Goal: Find specific page/section: Find specific page/section

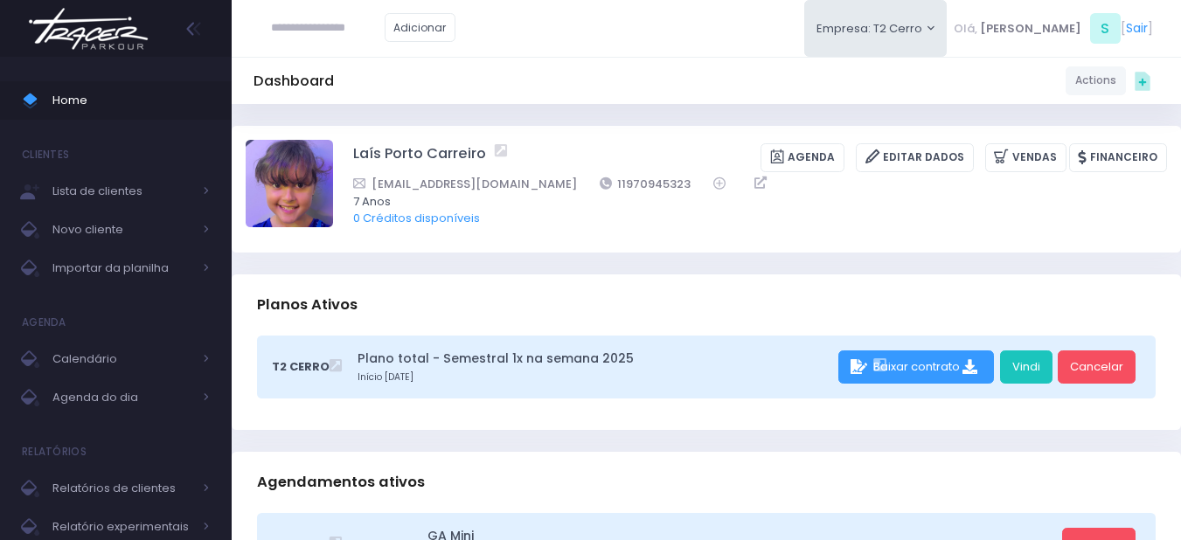
scroll to position [87, 0]
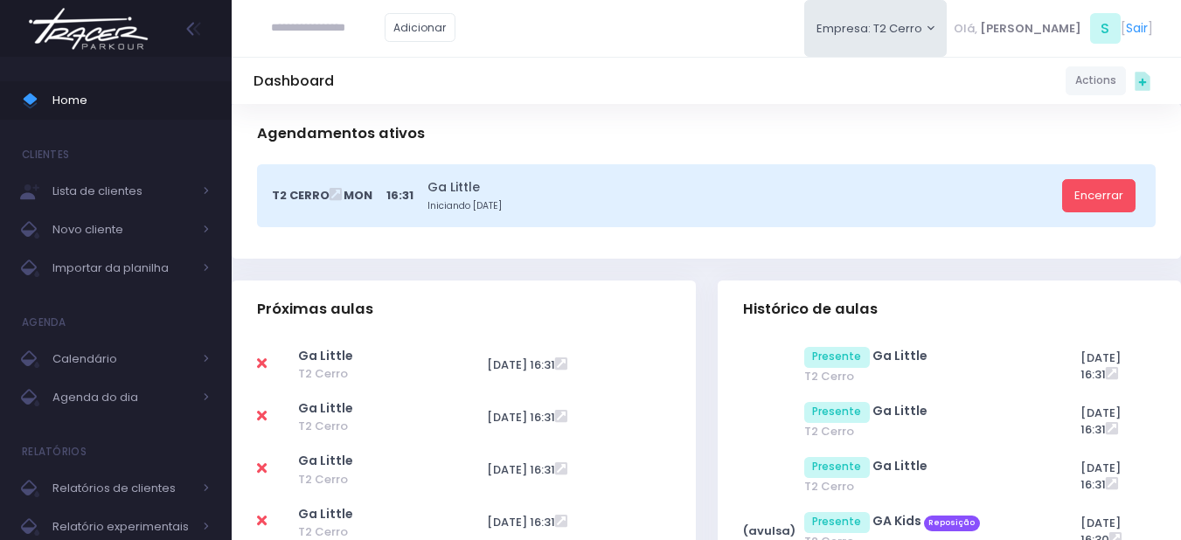
scroll to position [350, 0]
click at [63, 387] on span "Agenda do dia" at bounding box center [122, 397] width 140 height 23
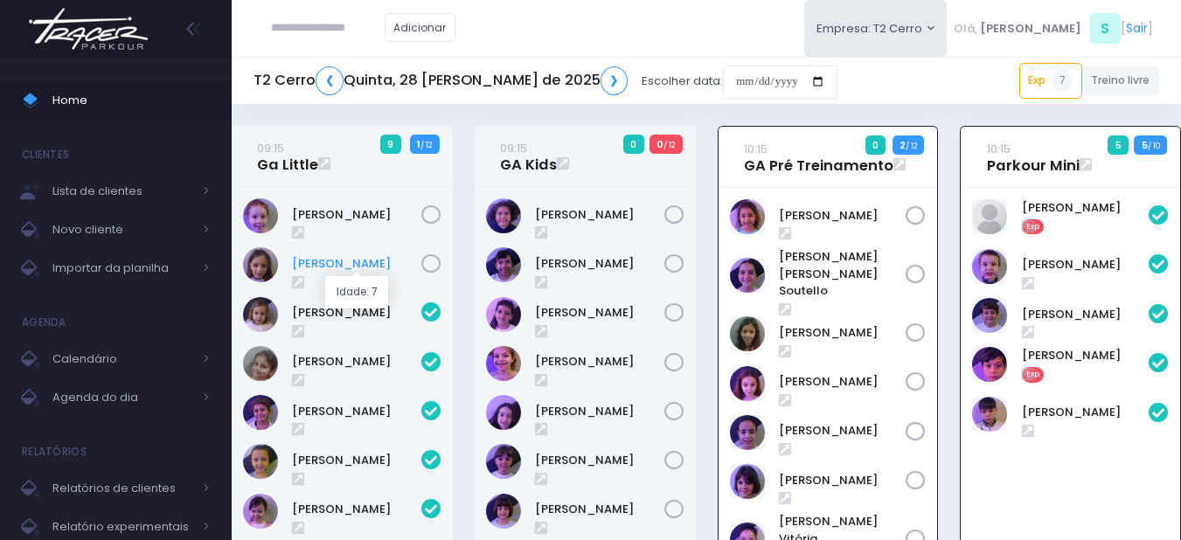
click at [351, 265] on link "Maya Ribeiro" at bounding box center [356, 263] width 129 height 17
click at [431, 261] on icon at bounding box center [431, 264] width 20 height 20
click at [676, 213] on icon at bounding box center [674, 215] width 20 height 20
click at [674, 262] on icon at bounding box center [674, 264] width 20 height 20
click at [672, 309] on icon at bounding box center [674, 313] width 20 height 20
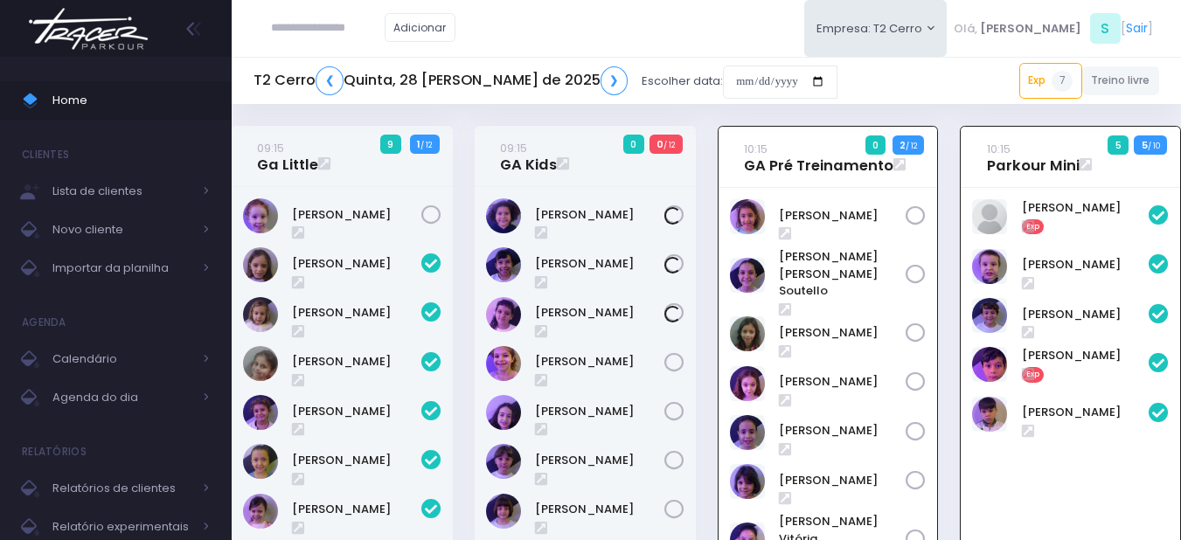
click at [676, 363] on icon at bounding box center [674, 363] width 20 height 20
click at [675, 416] on icon at bounding box center [674, 412] width 20 height 20
click at [679, 462] on icon at bounding box center [674, 461] width 20 height 20
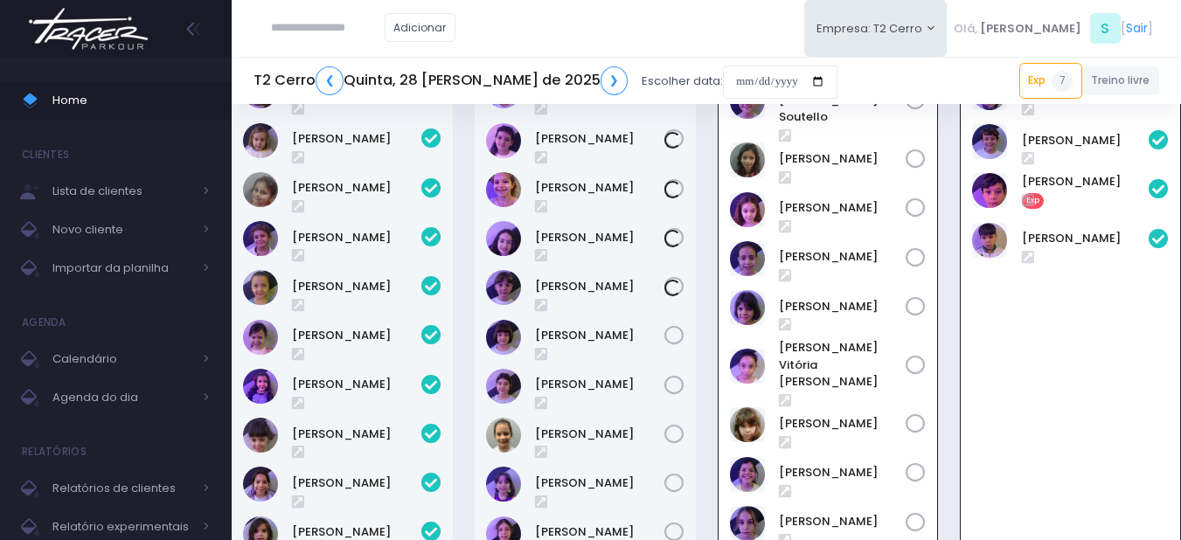
scroll to position [175, 0]
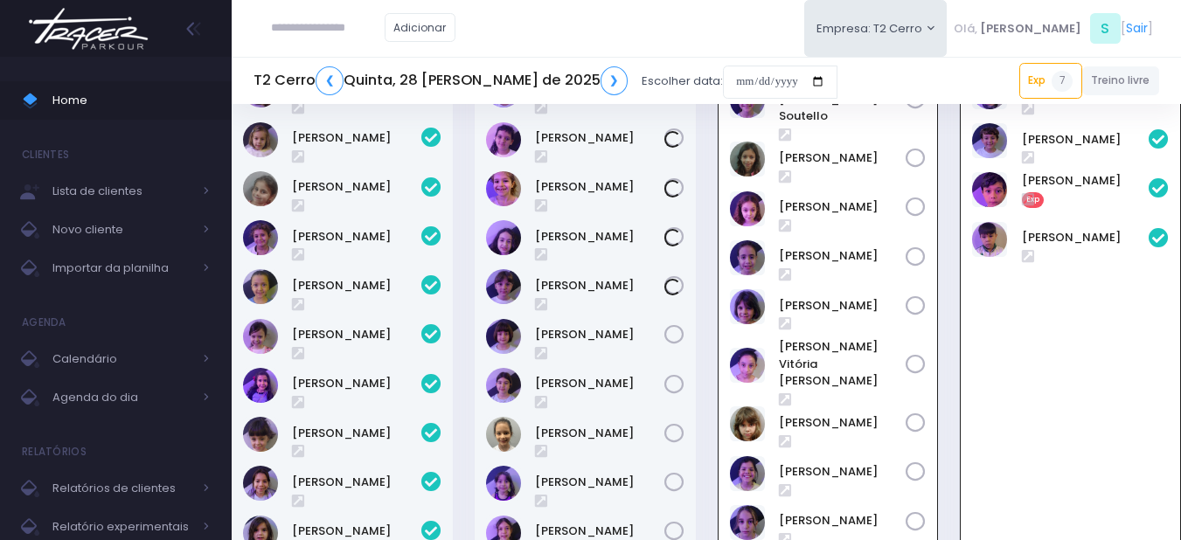
click at [672, 335] on icon at bounding box center [674, 335] width 20 height 20
click at [668, 386] on icon at bounding box center [674, 385] width 20 height 20
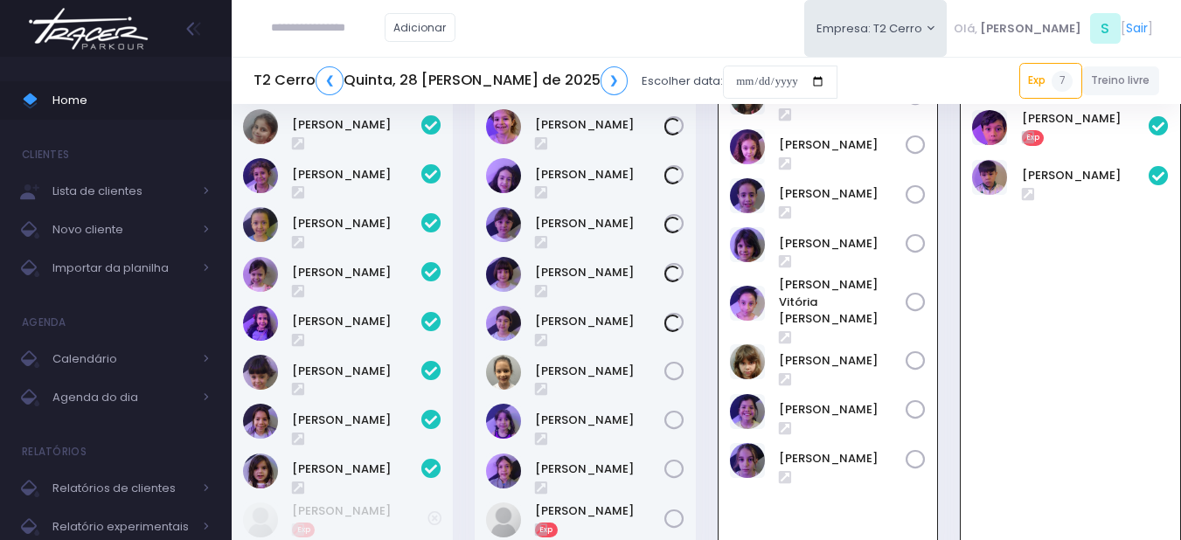
scroll to position [262, 0]
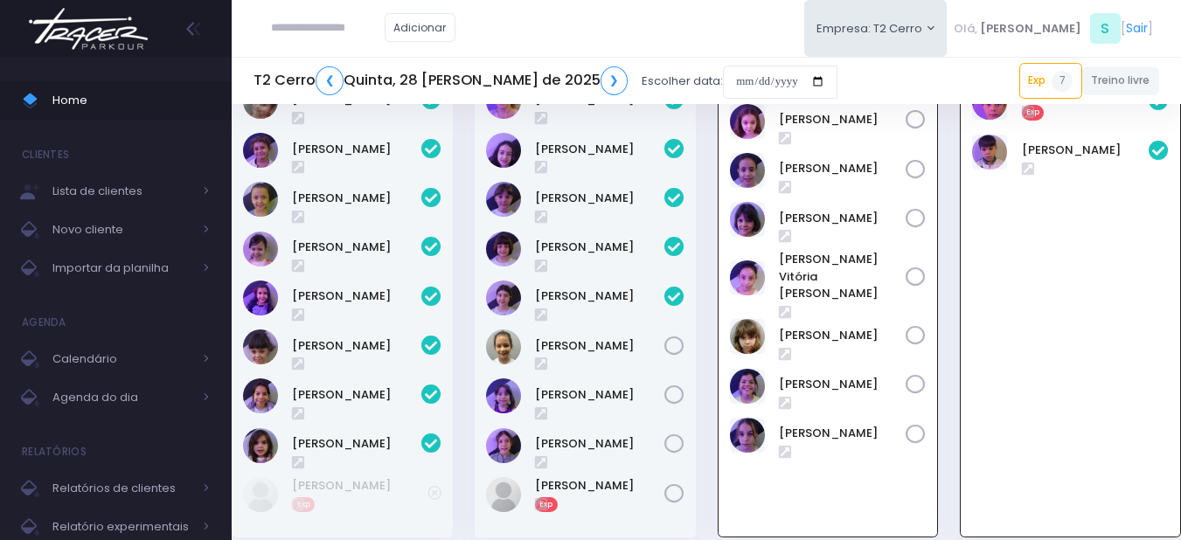
click at [670, 395] on icon at bounding box center [674, 396] width 20 height 20
click at [678, 445] on icon at bounding box center [674, 445] width 20 height 20
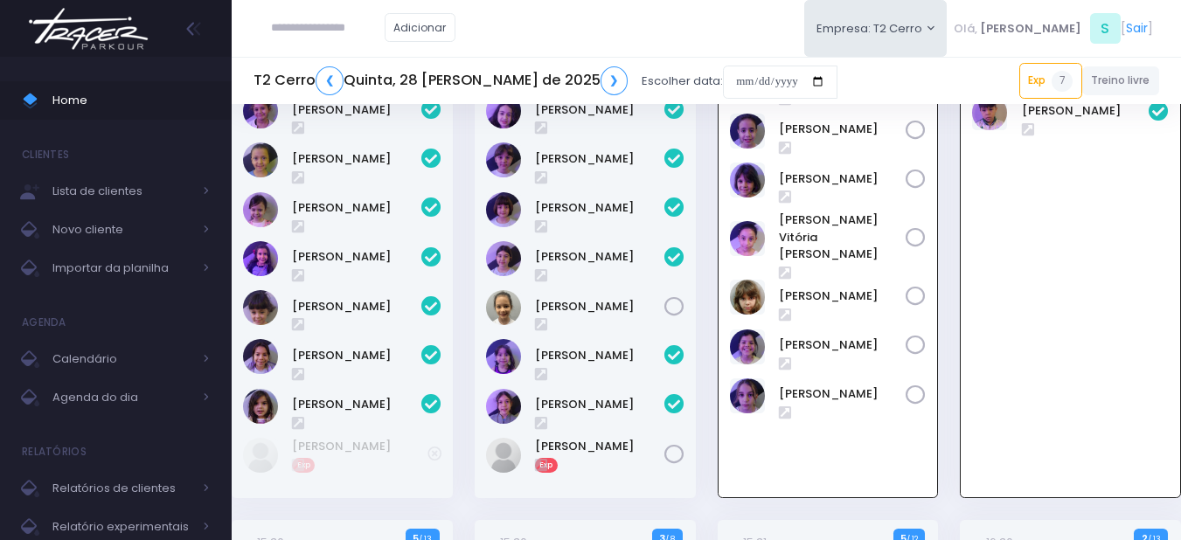
scroll to position [437, 0]
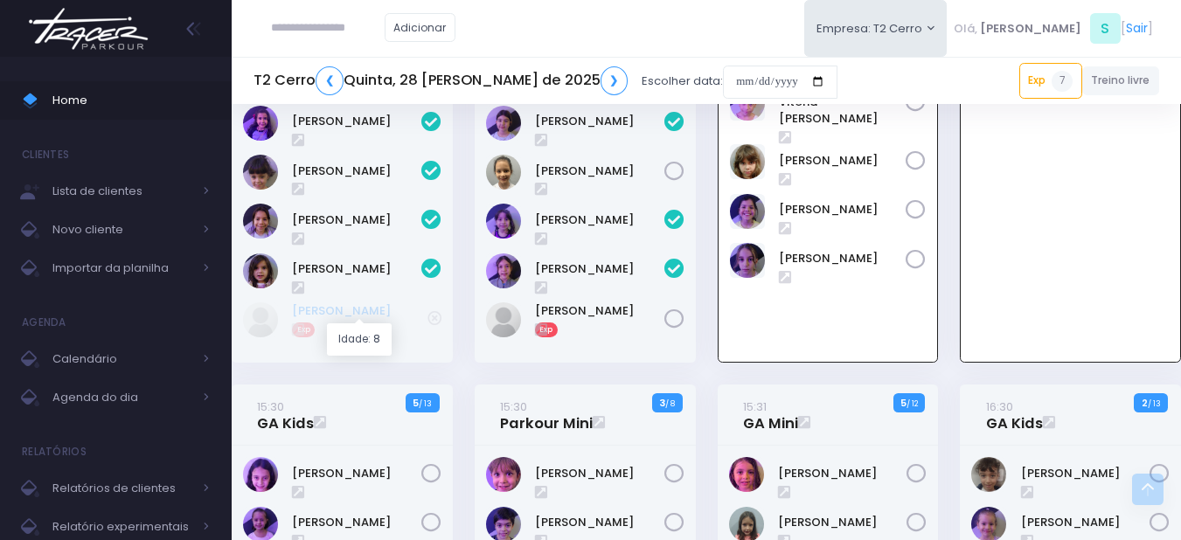
click at [332, 308] on link "Chloé Torres" at bounding box center [360, 311] width 136 height 17
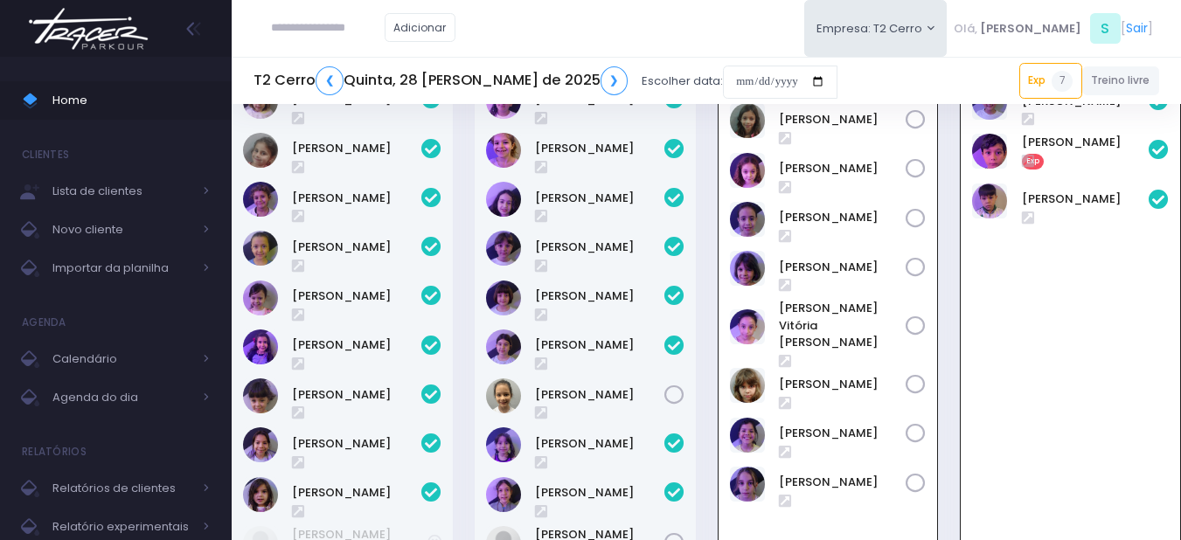
scroll to position [175, 0]
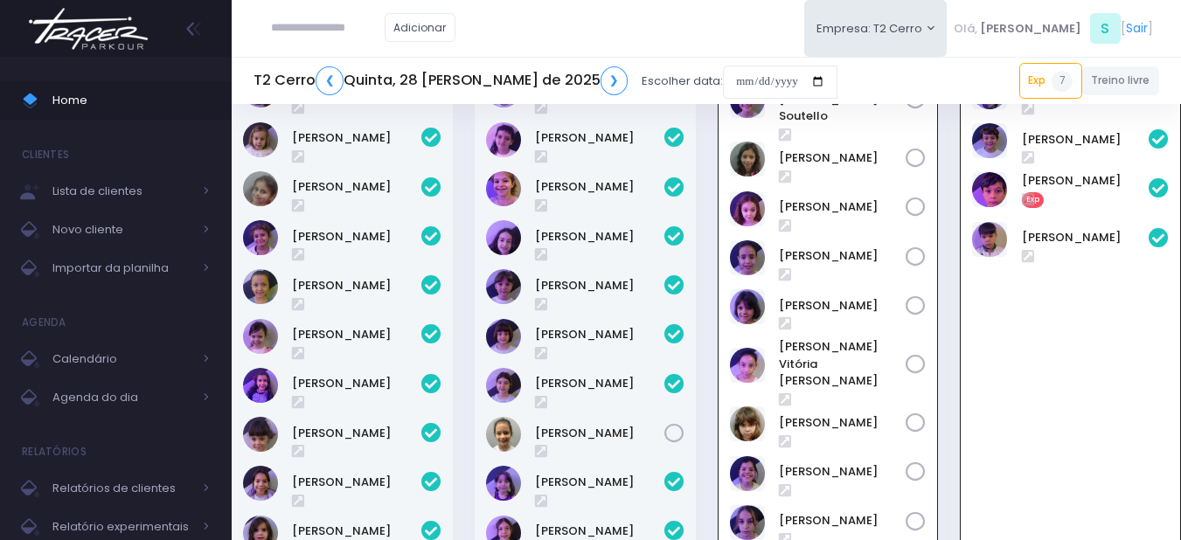
click at [922, 512] on icon at bounding box center [916, 522] width 20 height 20
click at [915, 462] on icon at bounding box center [916, 472] width 20 height 20
click at [914, 355] on icon at bounding box center [916, 365] width 20 height 20
click at [916, 414] on icon at bounding box center [916, 424] width 20 height 20
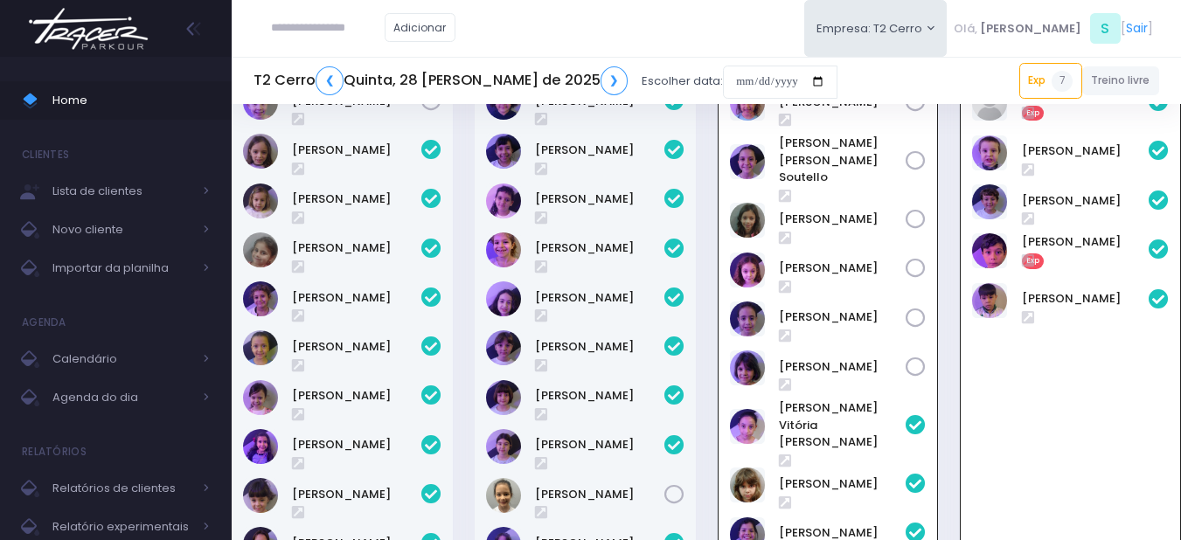
scroll to position [87, 0]
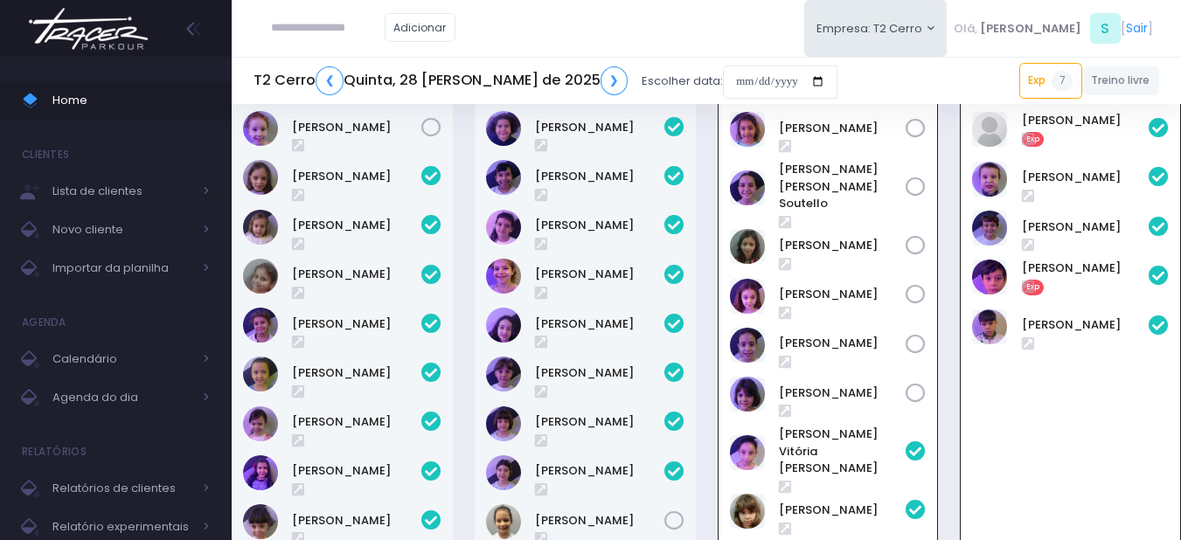
click at [917, 125] on icon at bounding box center [916, 129] width 20 height 20
click at [917, 166] on div "Ana Helena Soutello" at bounding box center [828, 188] width 197 height 54
click at [918, 177] on icon at bounding box center [916, 187] width 20 height 20
click at [915, 335] on icon at bounding box center [916, 345] width 20 height 20
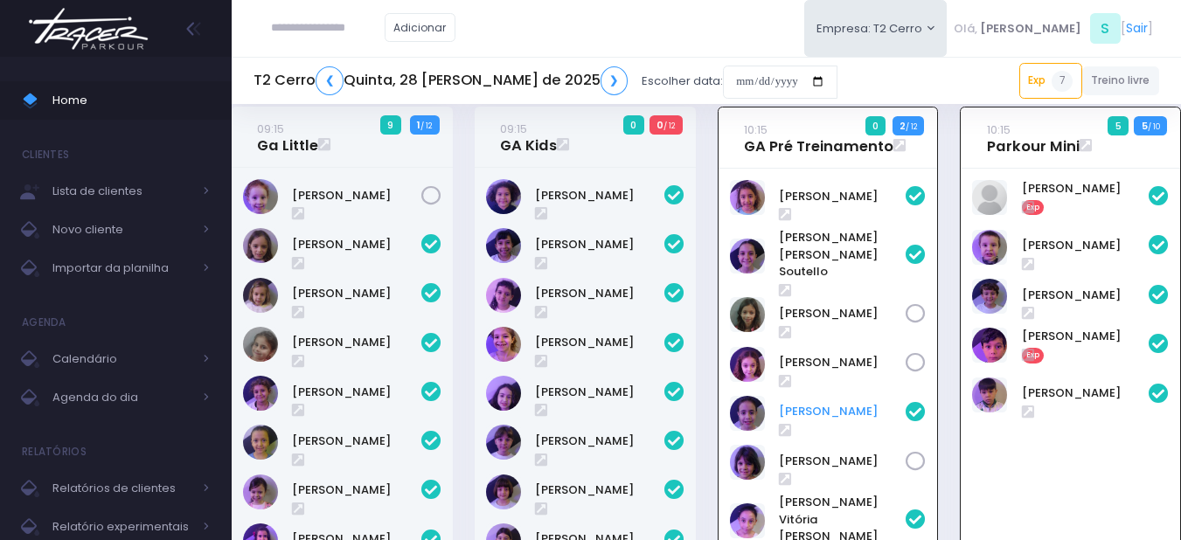
scroll to position [0, 0]
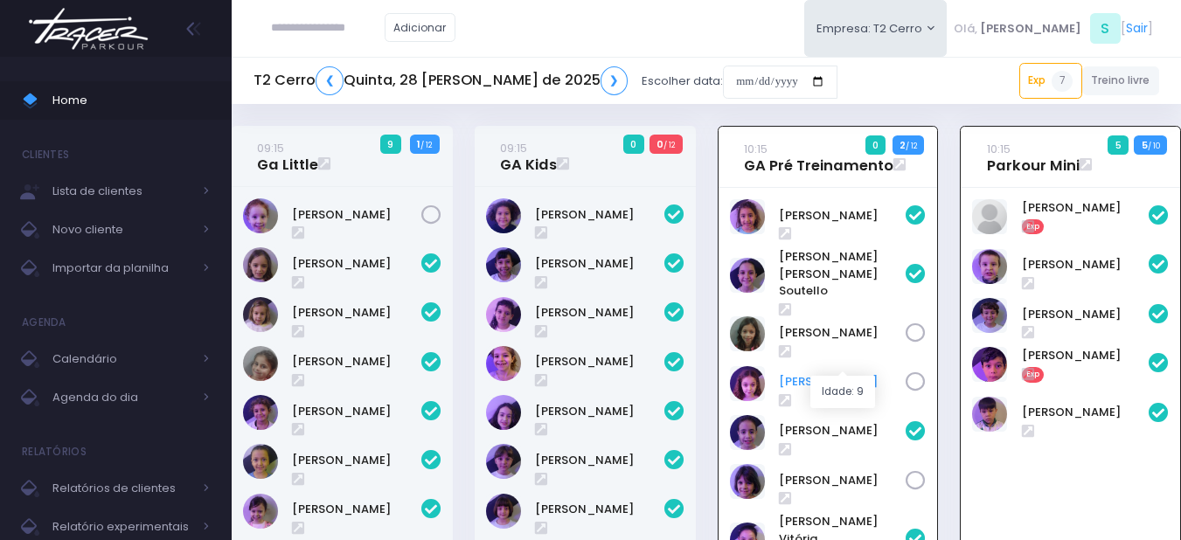
click at [864, 373] on link "Luisa Tomchinsky" at bounding box center [843, 381] width 128 height 17
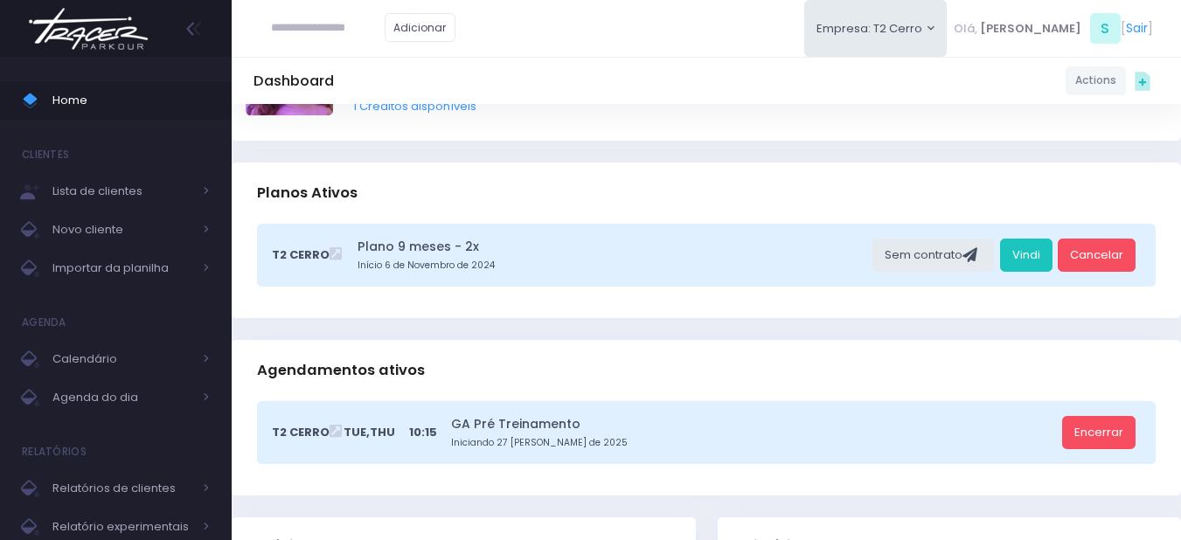
scroll to position [175, 0]
